Goal: Task Accomplishment & Management: Complete application form

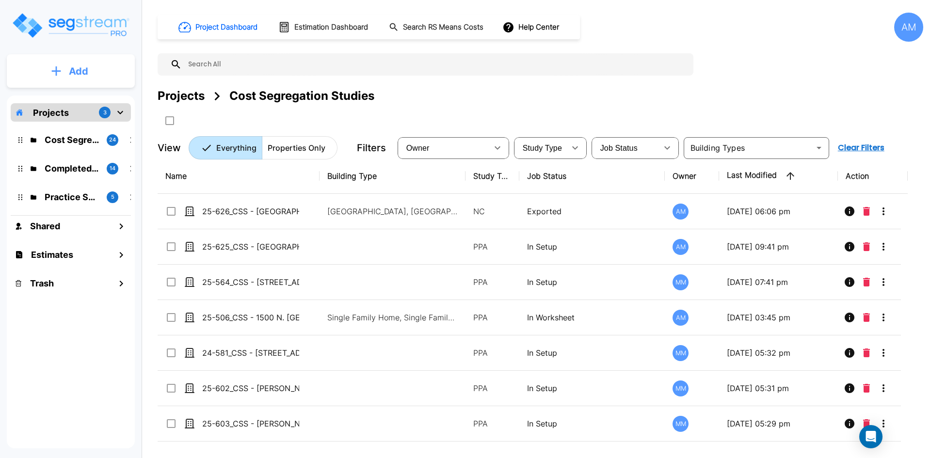
click at [122, 65] on button "Add" at bounding box center [71, 71] width 128 height 28
click at [95, 117] on link "Add Property" at bounding box center [71, 125] width 72 height 19
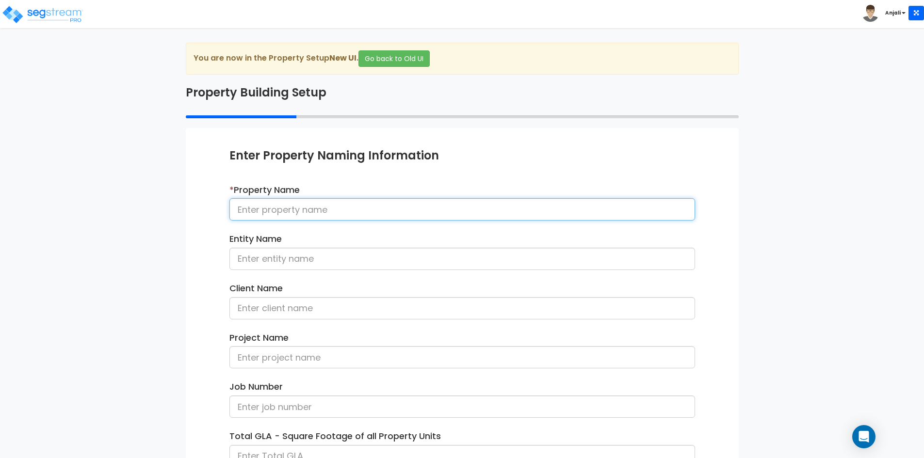
click at [309, 210] on input at bounding box center [462, 209] width 466 height 22
click at [322, 208] on input at bounding box center [462, 209] width 466 height 22
paste input "25-604_CSS - [GEOGRAPHIC_DATA], [GEOGRAPHIC_DATA], [GEOGRAPHIC_DATA] - Paradigm…"
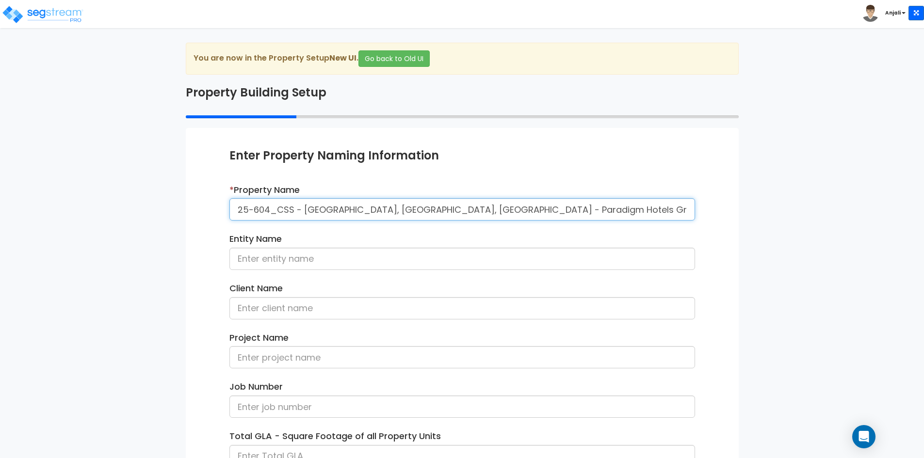
drag, startPoint x: 555, startPoint y: 211, endPoint x: 455, endPoint y: 213, distance: 99.5
click at [455, 213] on input "25-604_CSS - [GEOGRAPHIC_DATA], [GEOGRAPHIC_DATA], [GEOGRAPHIC_DATA] - Paradigm…" at bounding box center [462, 209] width 466 height 22
type input "25-604_CSS - [GEOGRAPHIC_DATA], [GEOGRAPHIC_DATA], [GEOGRAPHIC_DATA] - Paradigm…"
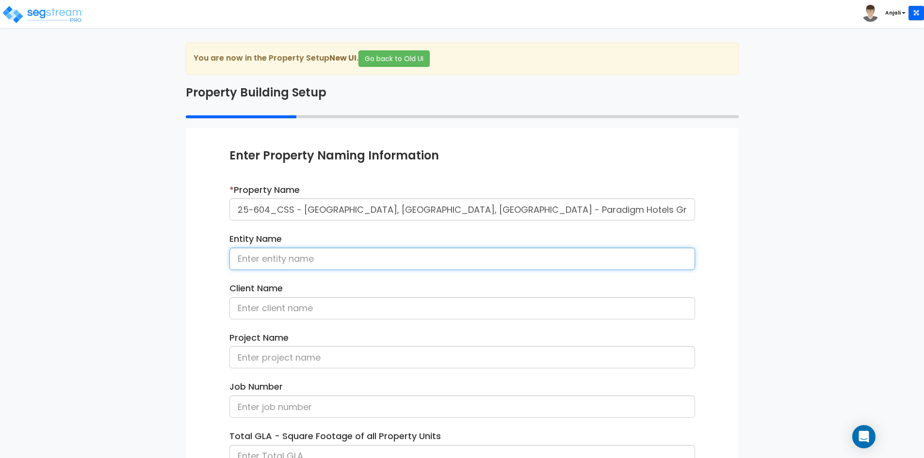
click at [444, 257] on input at bounding box center [462, 259] width 466 height 22
paste input "Paradigm Hotels Group"
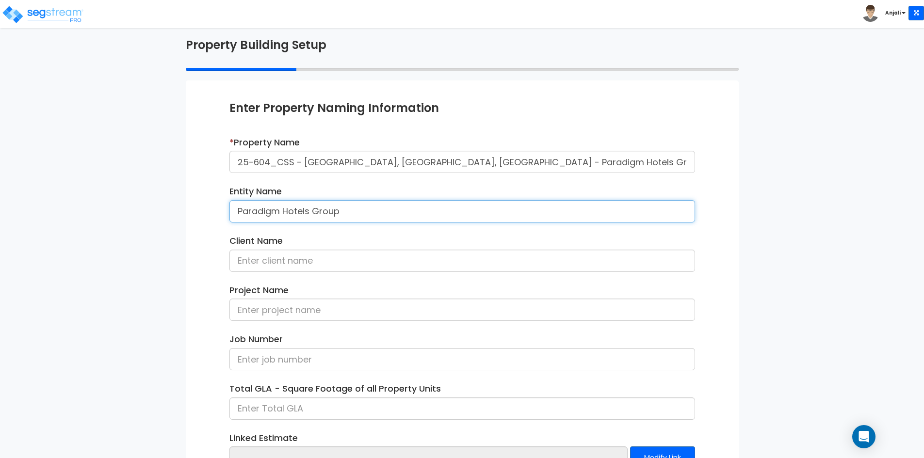
scroll to position [49, 0]
type input "Paradigm Hotels Group"
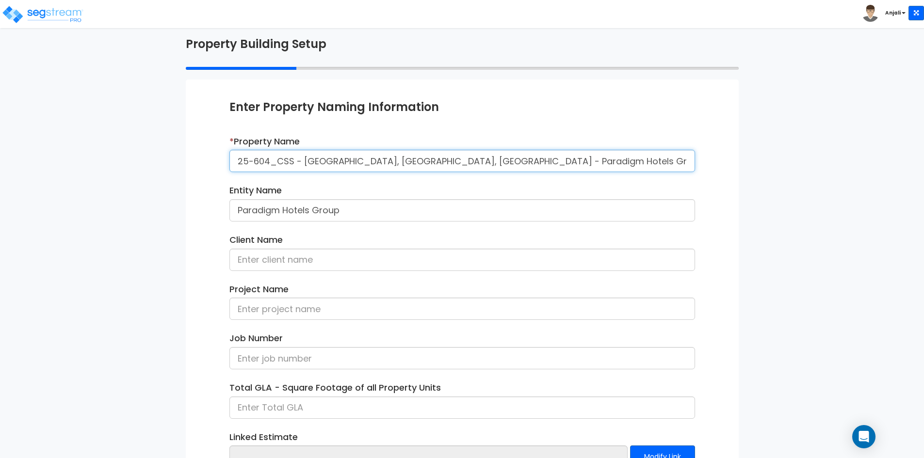
drag, startPoint x: 611, startPoint y: 162, endPoint x: 567, endPoint y: 164, distance: 44.2
click at [567, 164] on input "25-604_CSS - [GEOGRAPHIC_DATA], [GEOGRAPHIC_DATA], [GEOGRAPHIC_DATA] - Paradigm…" at bounding box center [462, 161] width 466 height 22
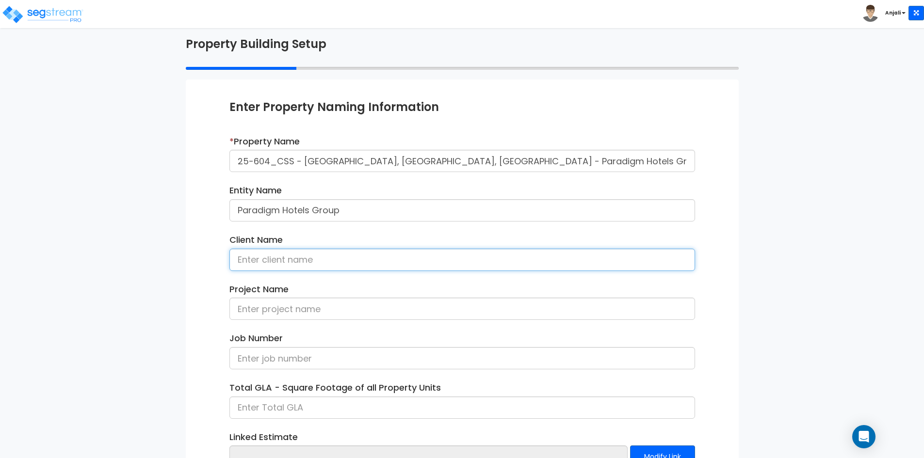
click at [411, 255] on input at bounding box center [462, 260] width 466 height 22
paste input "[PERSON_NAME]"
type input "[PERSON_NAME]"
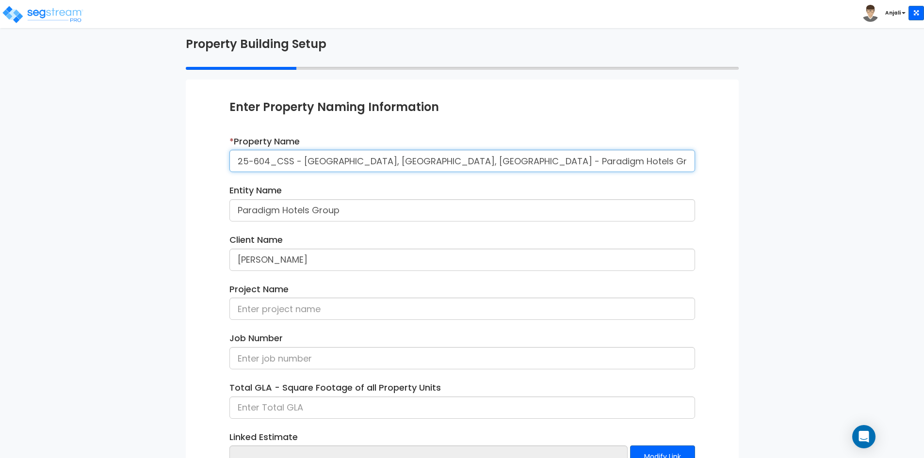
drag, startPoint x: 235, startPoint y: 161, endPoint x: 446, endPoint y: 162, distance: 210.5
click at [446, 162] on input "25-604_CSS - [GEOGRAPHIC_DATA], [GEOGRAPHIC_DATA], [GEOGRAPHIC_DATA] - Paradigm…" at bounding box center [462, 161] width 466 height 22
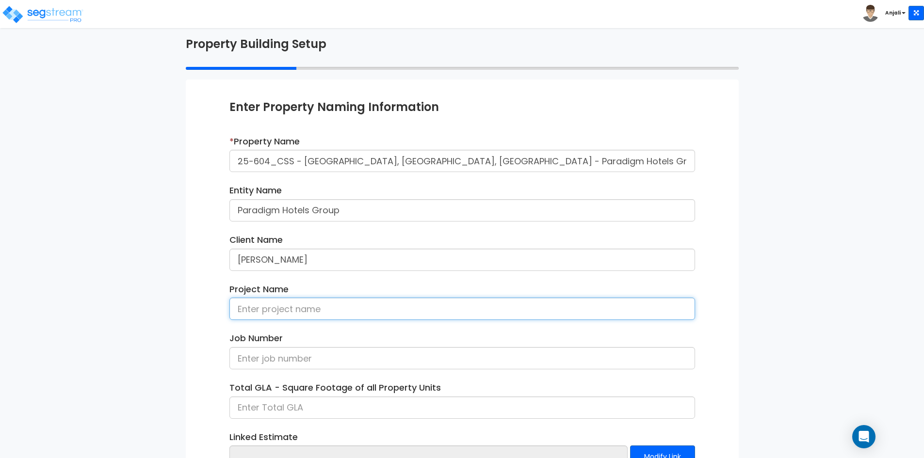
click at [365, 304] on input at bounding box center [462, 309] width 466 height 22
paste input "25-604_CSS - [GEOGRAPHIC_DATA], [GEOGRAPHIC_DATA], [GEOGRAPHIC_DATA]"
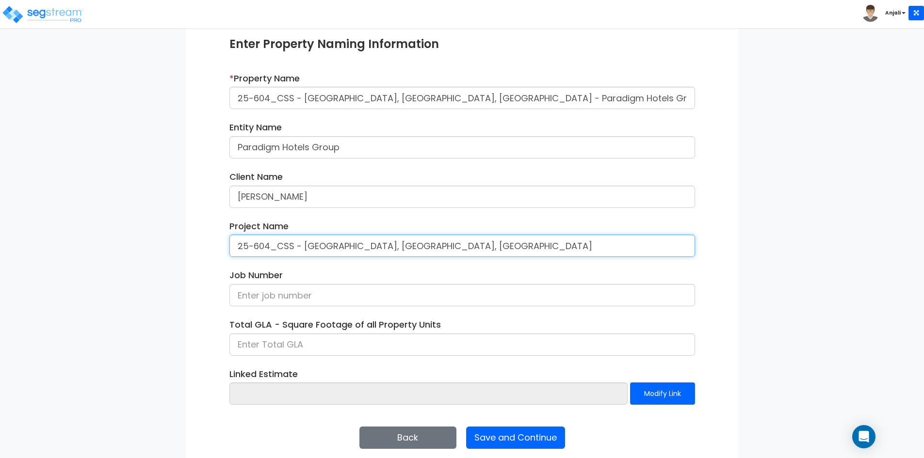
scroll to position [122, 0]
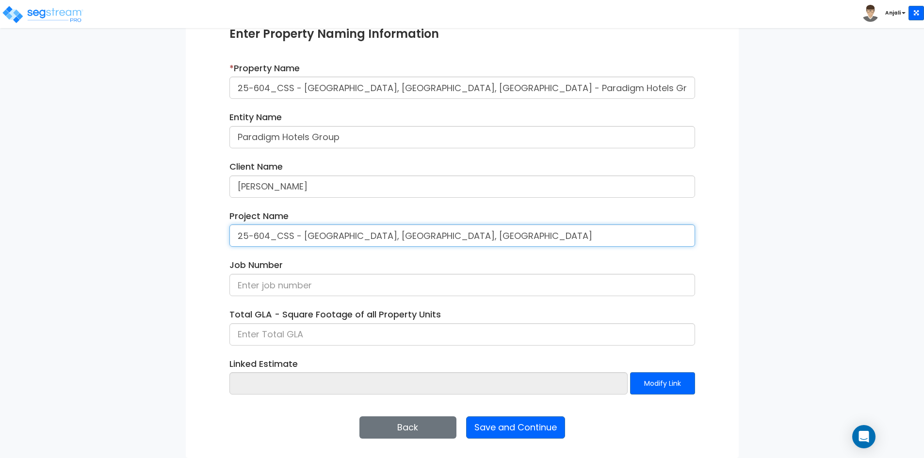
drag, startPoint x: 296, startPoint y: 239, endPoint x: 234, endPoint y: 238, distance: 62.6
click at [234, 238] on input "25-604_CSS - [GEOGRAPHIC_DATA], [GEOGRAPHIC_DATA], [GEOGRAPHIC_DATA]" at bounding box center [462, 236] width 466 height 22
type input "25-604_CSS - [GEOGRAPHIC_DATA], [GEOGRAPHIC_DATA], [GEOGRAPHIC_DATA]"
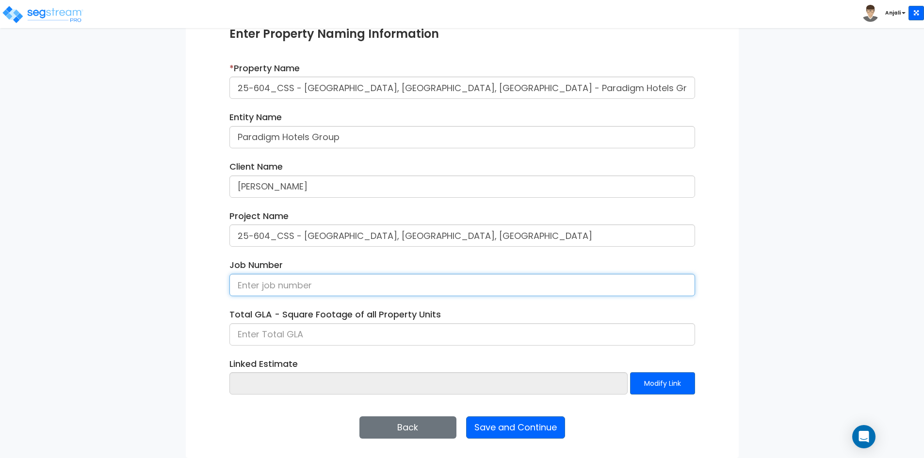
click at [273, 286] on input at bounding box center [462, 285] width 466 height 22
paste input "25-604_CSS"
type input "25-604_CSS"
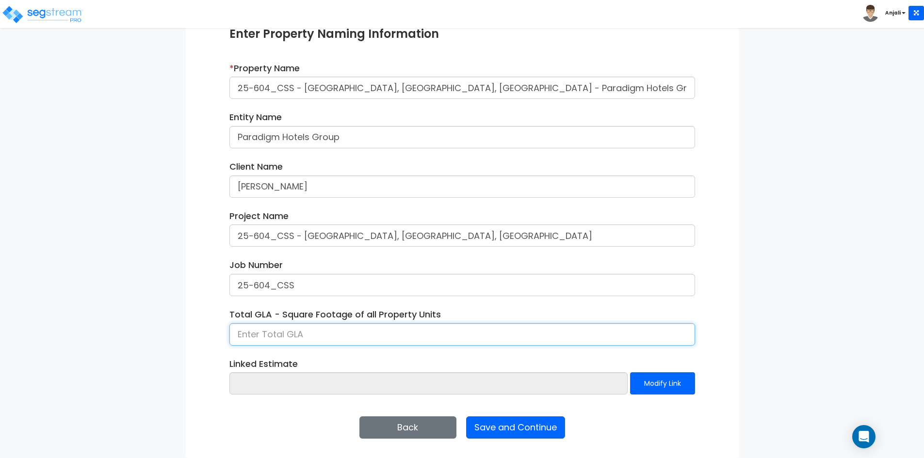
click at [267, 331] on input at bounding box center [462, 335] width 466 height 22
click at [373, 332] on input at bounding box center [462, 335] width 466 height 22
type input "309,121.66"
click at [286, 340] on input "309,121.66" at bounding box center [462, 335] width 466 height 22
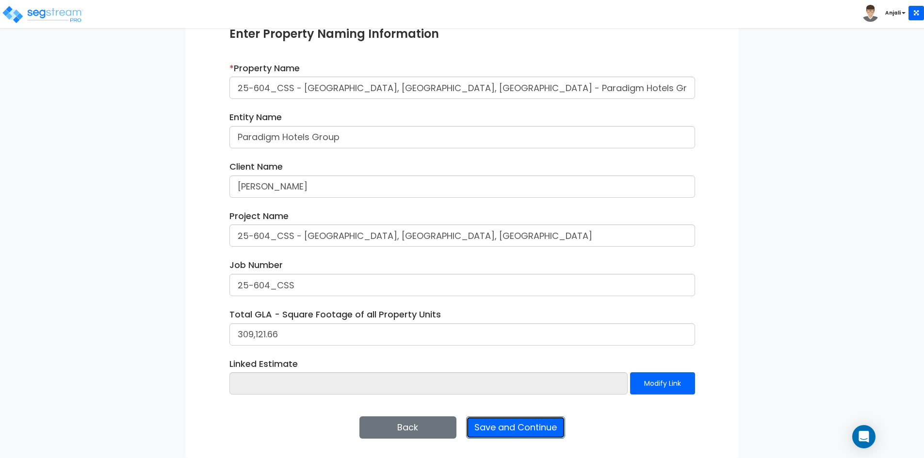
click at [505, 425] on button "Save and Continue" at bounding box center [515, 428] width 99 height 22
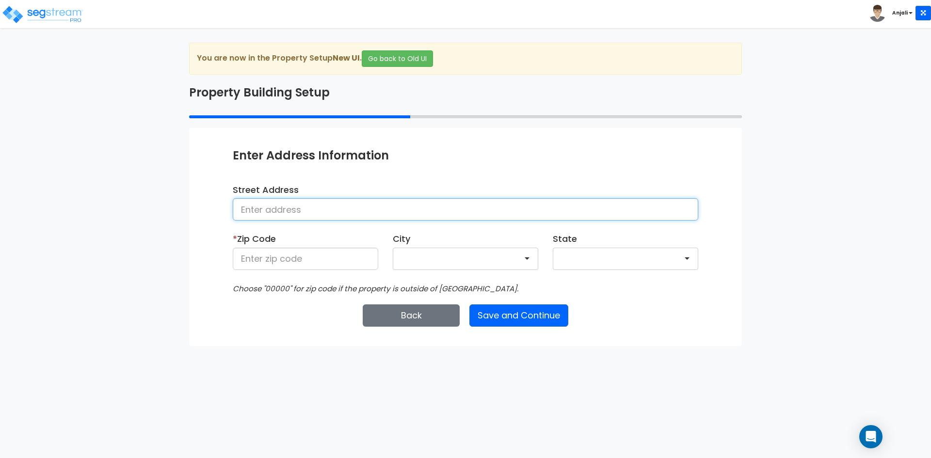
click at [333, 213] on input at bounding box center [466, 209] width 466 height 22
paste input "Wailoaloa Beach, 1 & 2, Nadi Bay Road, Nadi, Fiji"
type input "Wailoaloa Beach, 1 & 2, Nadi Bay Road, Nadi, Fiji"
